Goal: Register for event/course

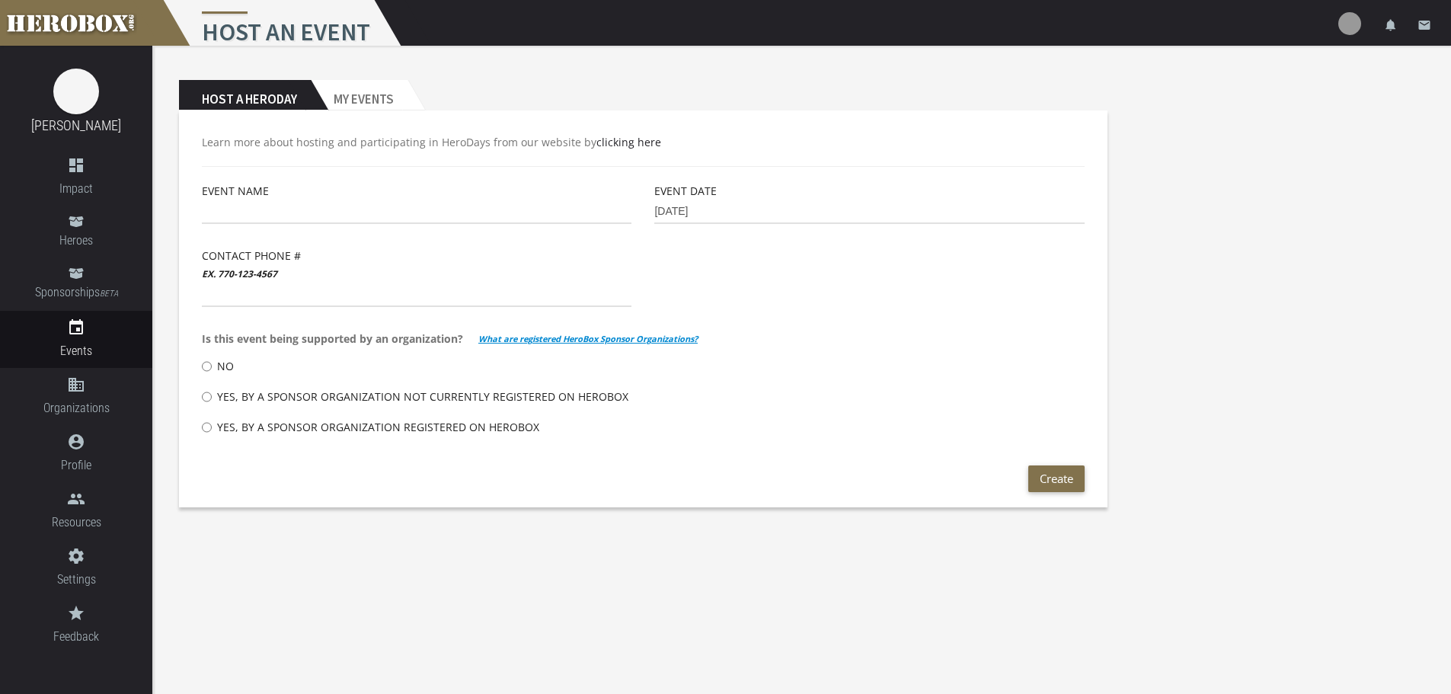
click at [325, 37] on h1 "Host an Event" at bounding box center [282, 23] width 245 height 46
click at [318, 30] on h1 "Host an Event" at bounding box center [282, 23] width 245 height 46
click at [318, 29] on h1 "Host an Event" at bounding box center [282, 23] width 245 height 46
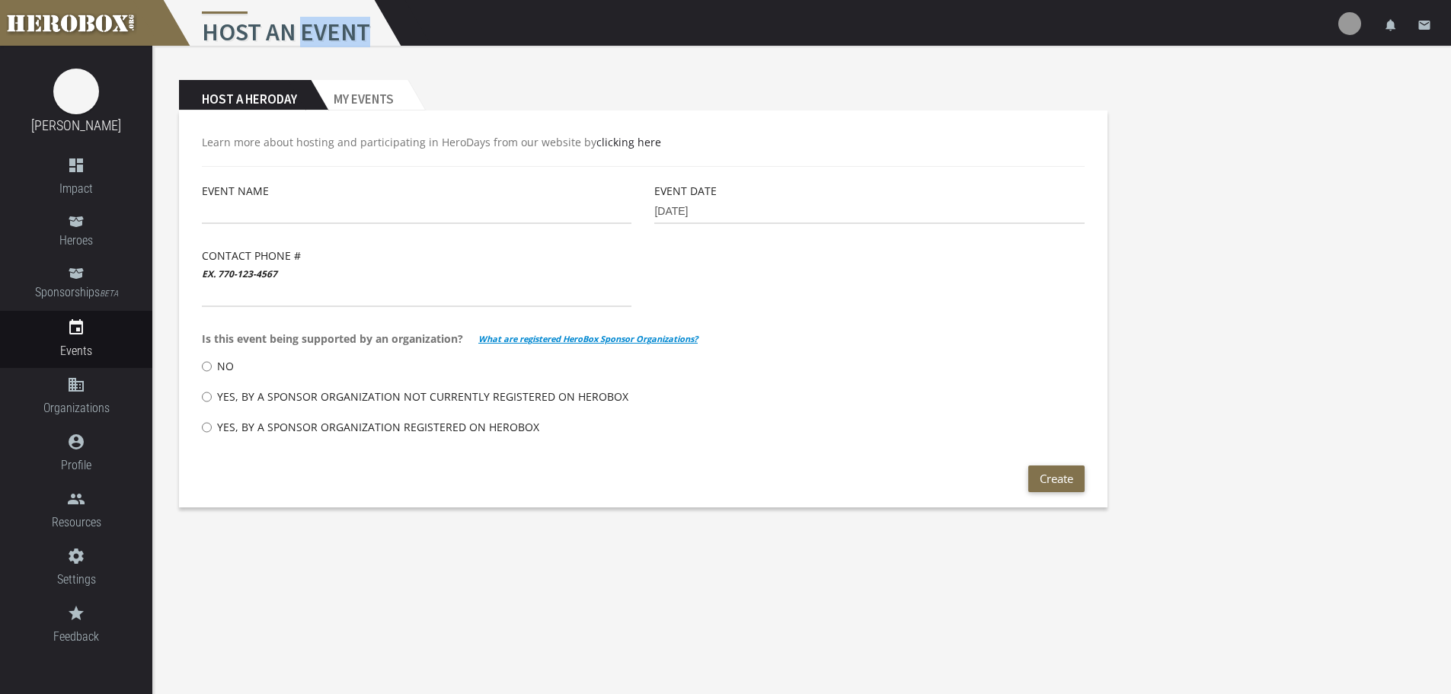
click at [318, 29] on h1 "Host an Event" at bounding box center [282, 23] width 245 height 46
drag, startPoint x: 325, startPoint y: 30, endPoint x: 350, endPoint y: 25, distance: 25.6
click at [325, 30] on h1 "Host an Event" at bounding box center [282, 23] width 245 height 46
